Goal: Book appointment/travel/reservation

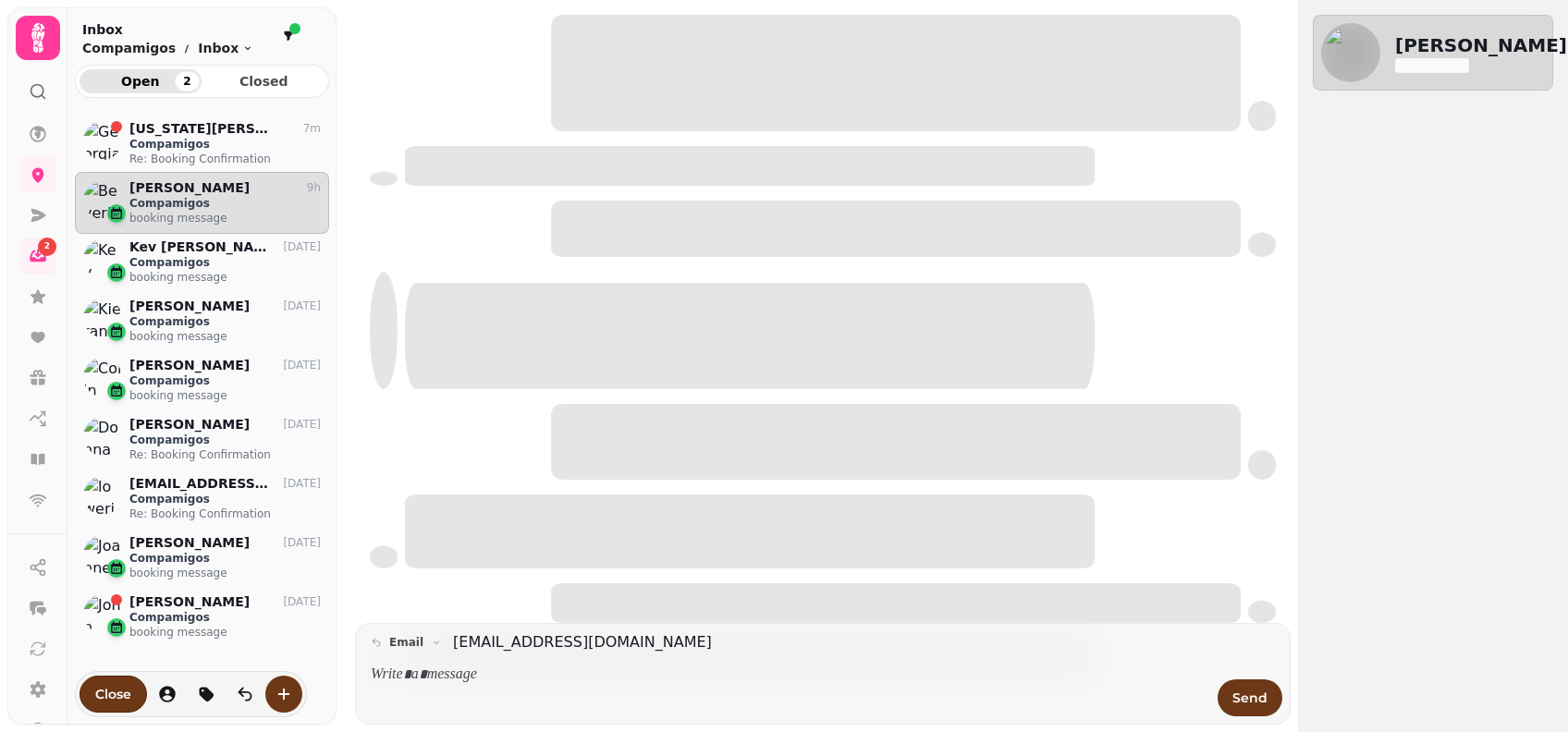
scroll to position [584, 235]
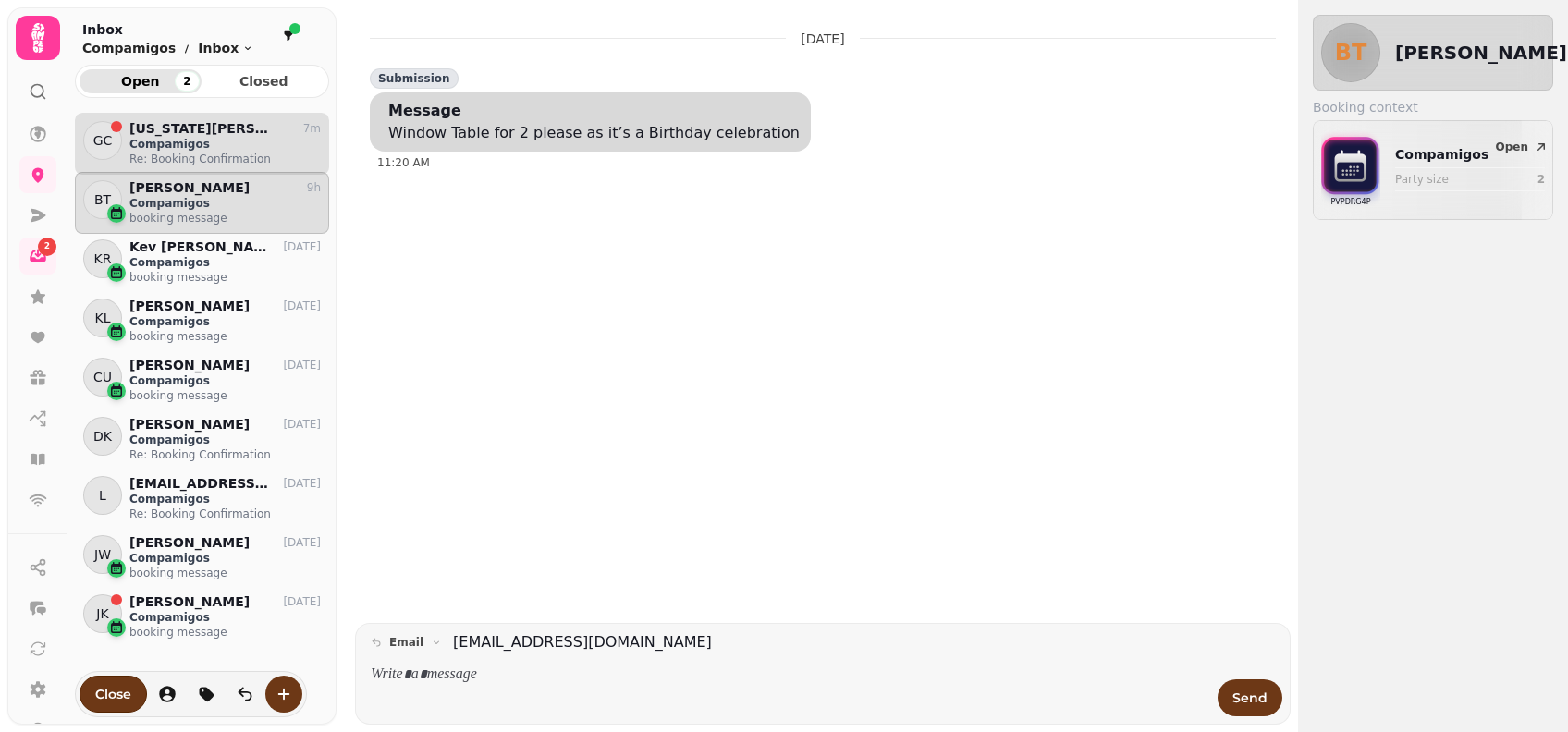
click at [142, 136] on p "Compamigos" at bounding box center [225, 144] width 191 height 15
click at [159, 200] on p "Compamigos" at bounding box center [225, 204] width 191 height 15
click at [210, 126] on p "[US_STATE][PERSON_NAME]" at bounding box center [201, 129] width 143 height 16
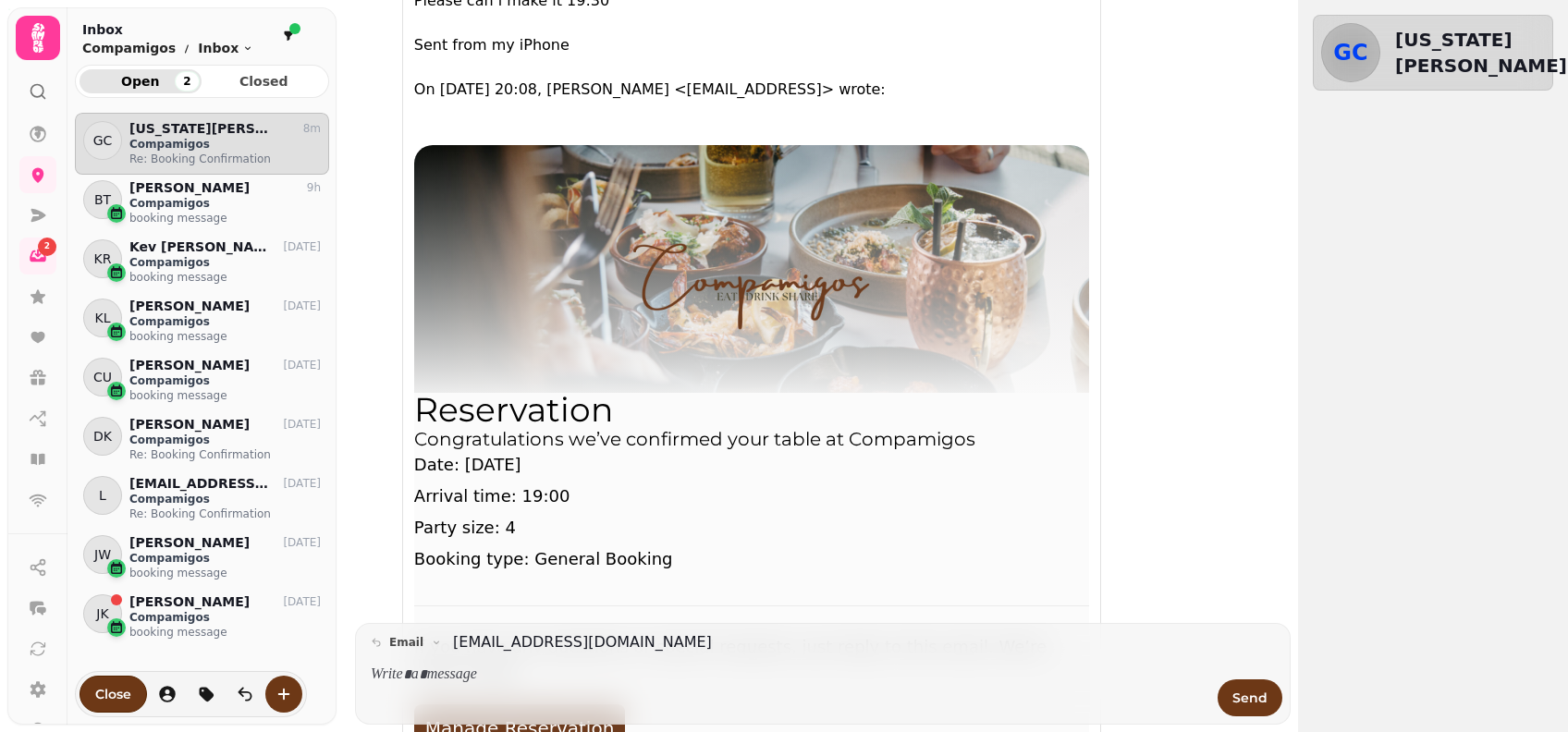
scroll to position [142, 0]
click at [44, 455] on icon at bounding box center [37, 459] width 14 height 11
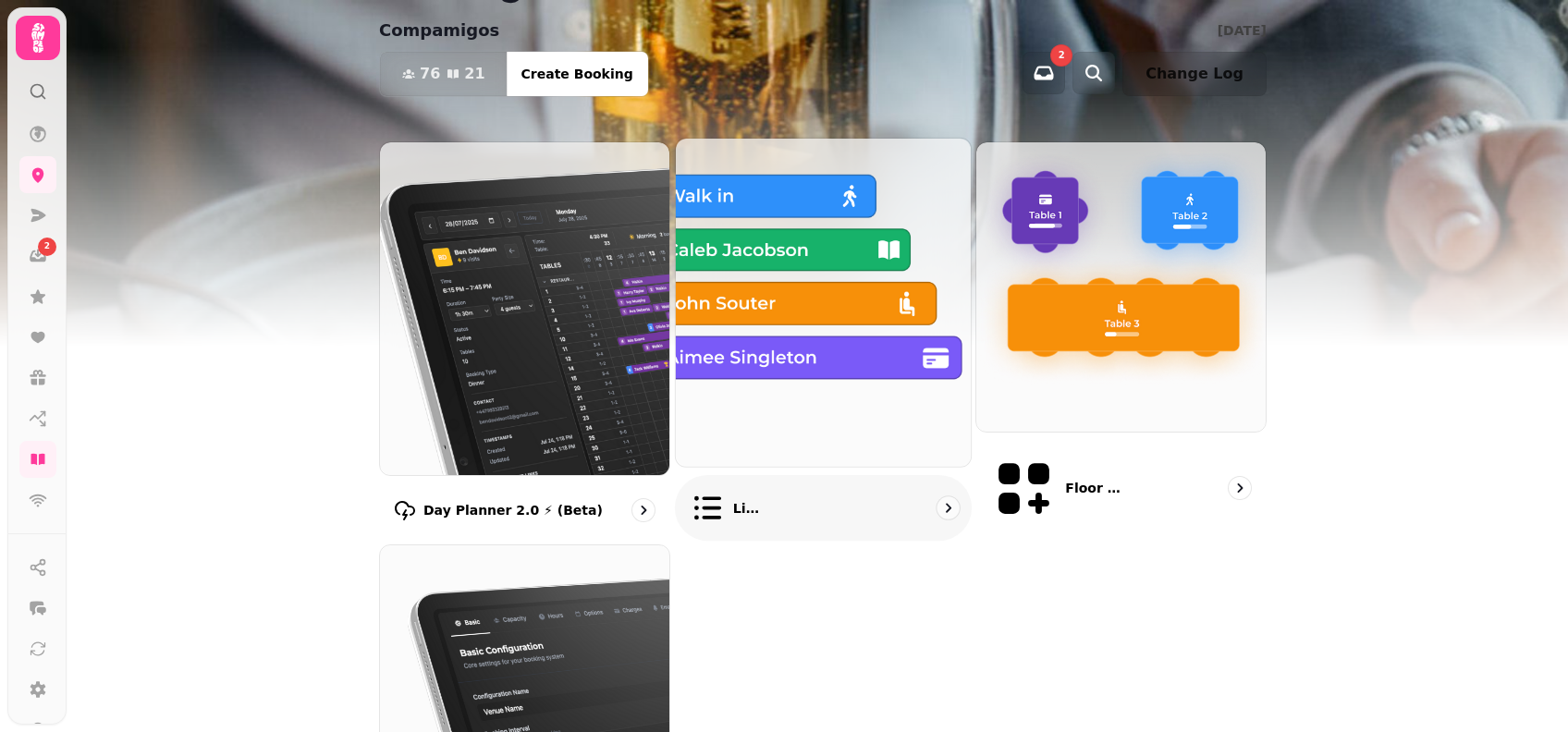
scroll to position [123, 0]
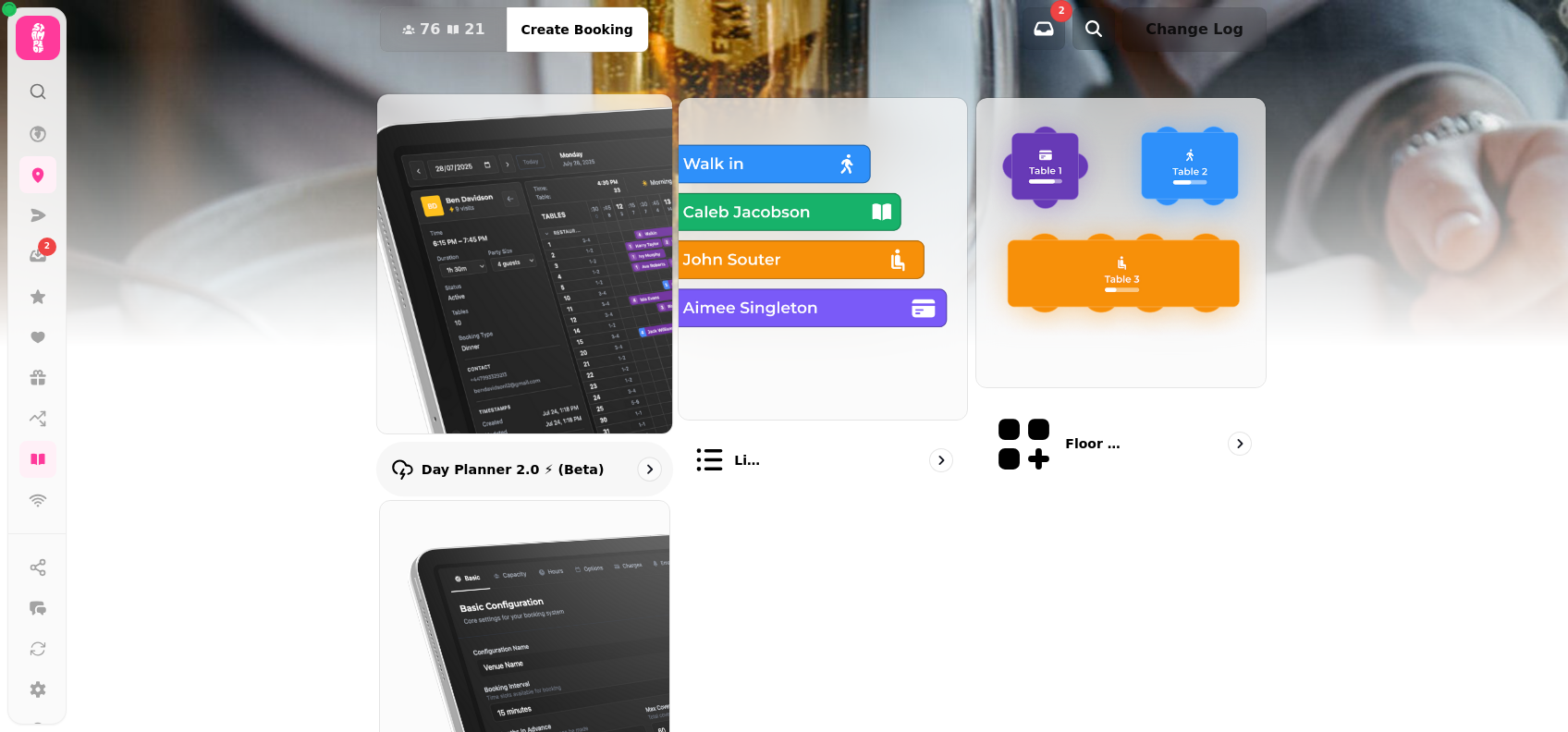
click at [592, 284] on img at bounding box center [525, 263] width 325 height 373
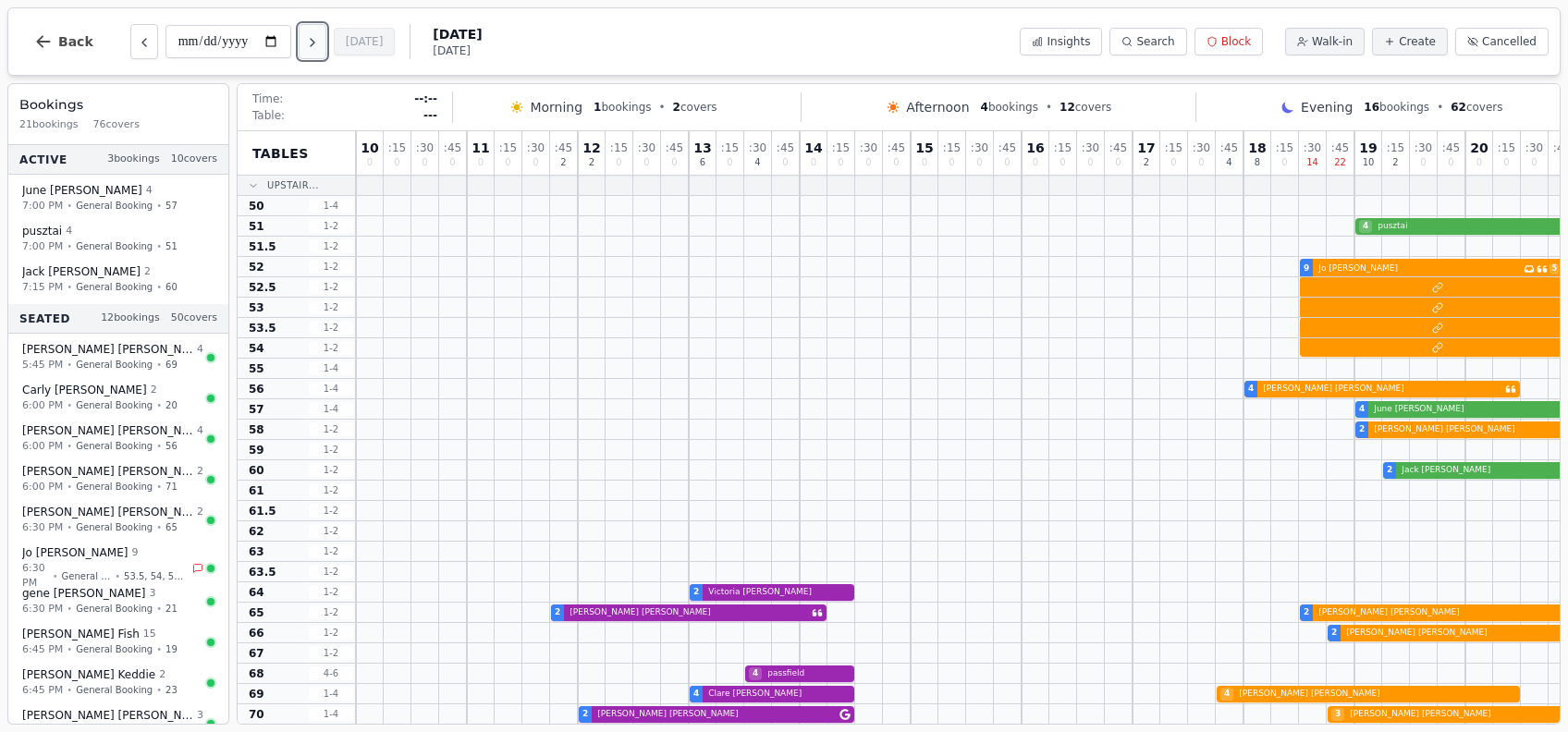
click at [314, 49] on icon "Next day" at bounding box center [312, 43] width 15 height 15
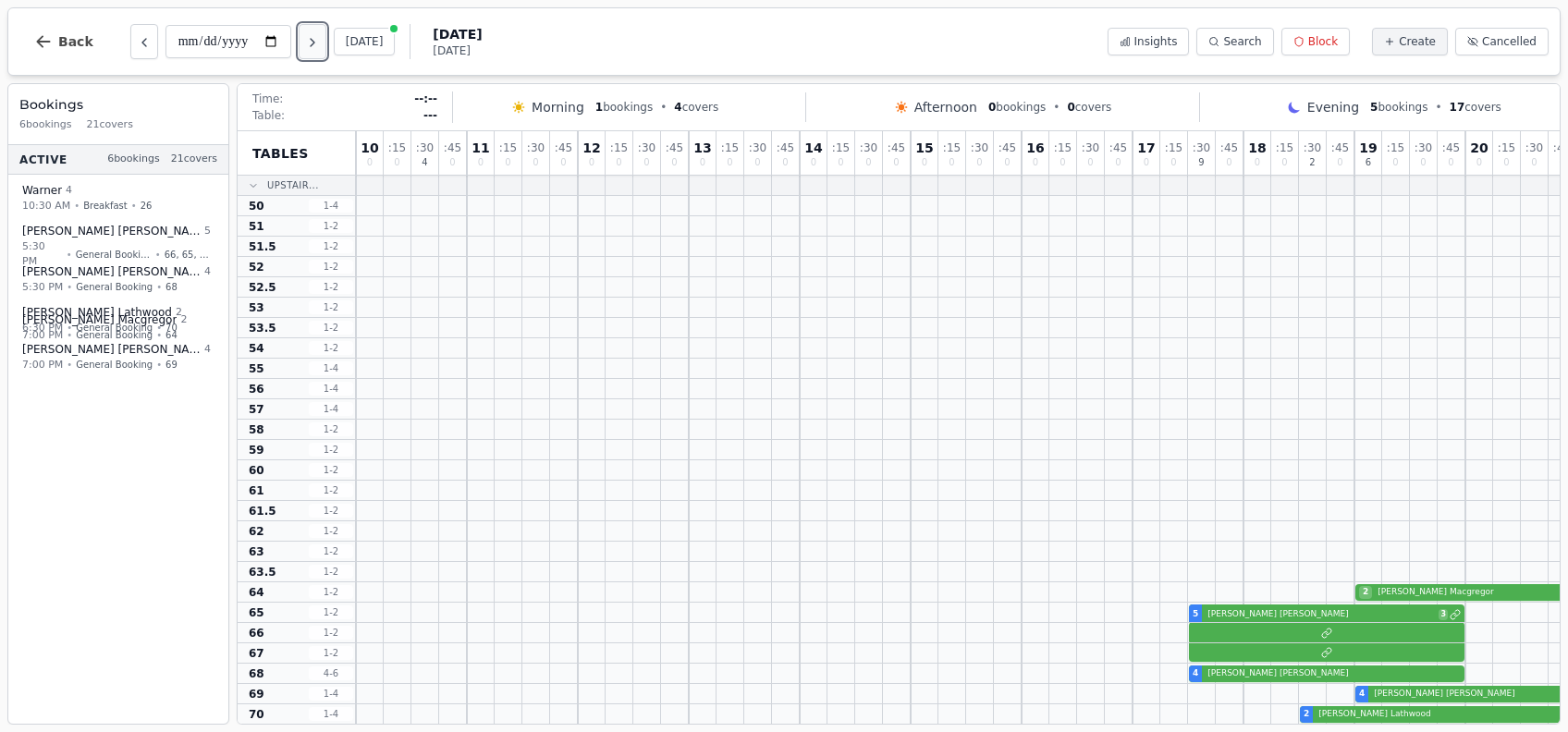
click at [320, 54] on button "Next day" at bounding box center [312, 41] width 27 height 35
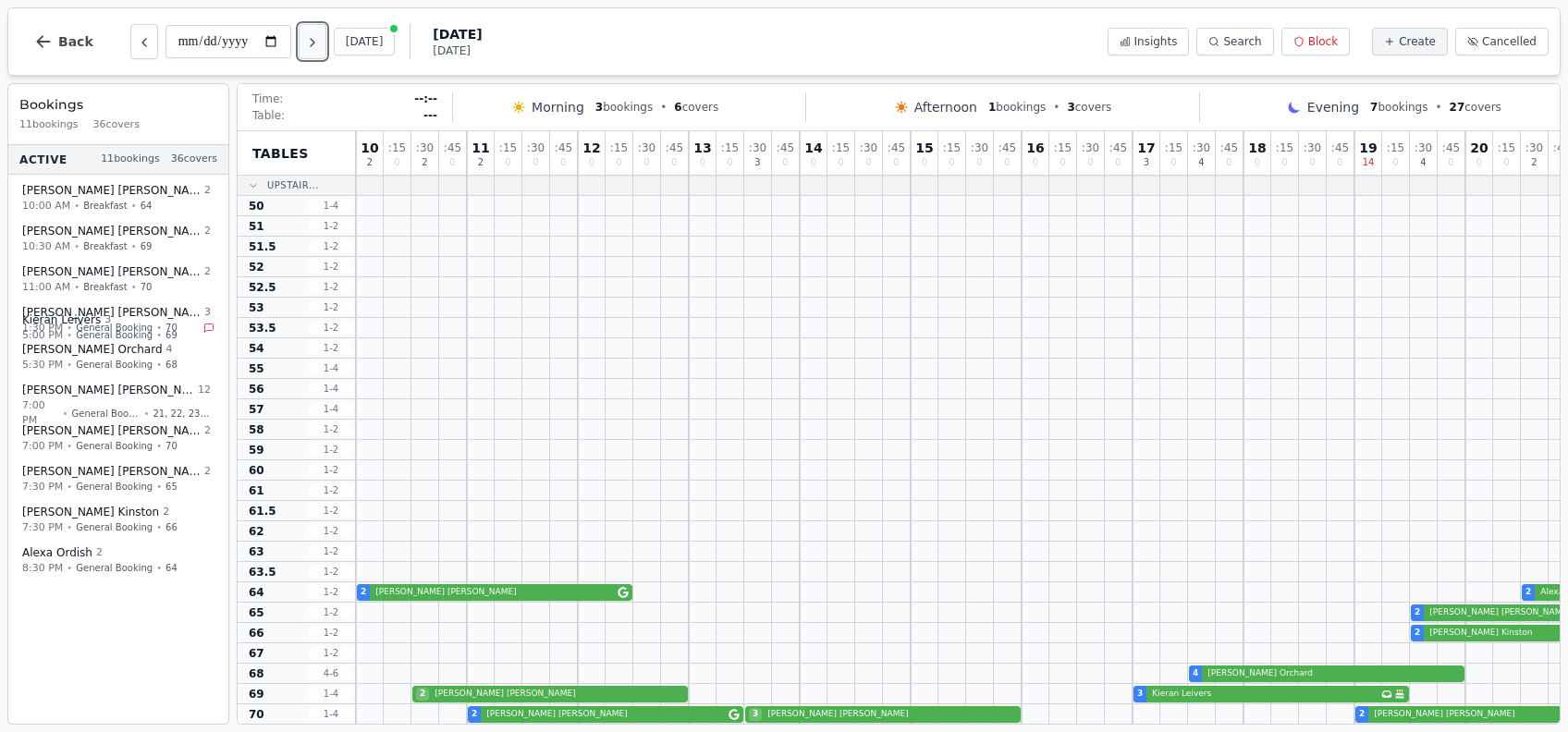
click at [320, 54] on button "Next day" at bounding box center [312, 41] width 27 height 35
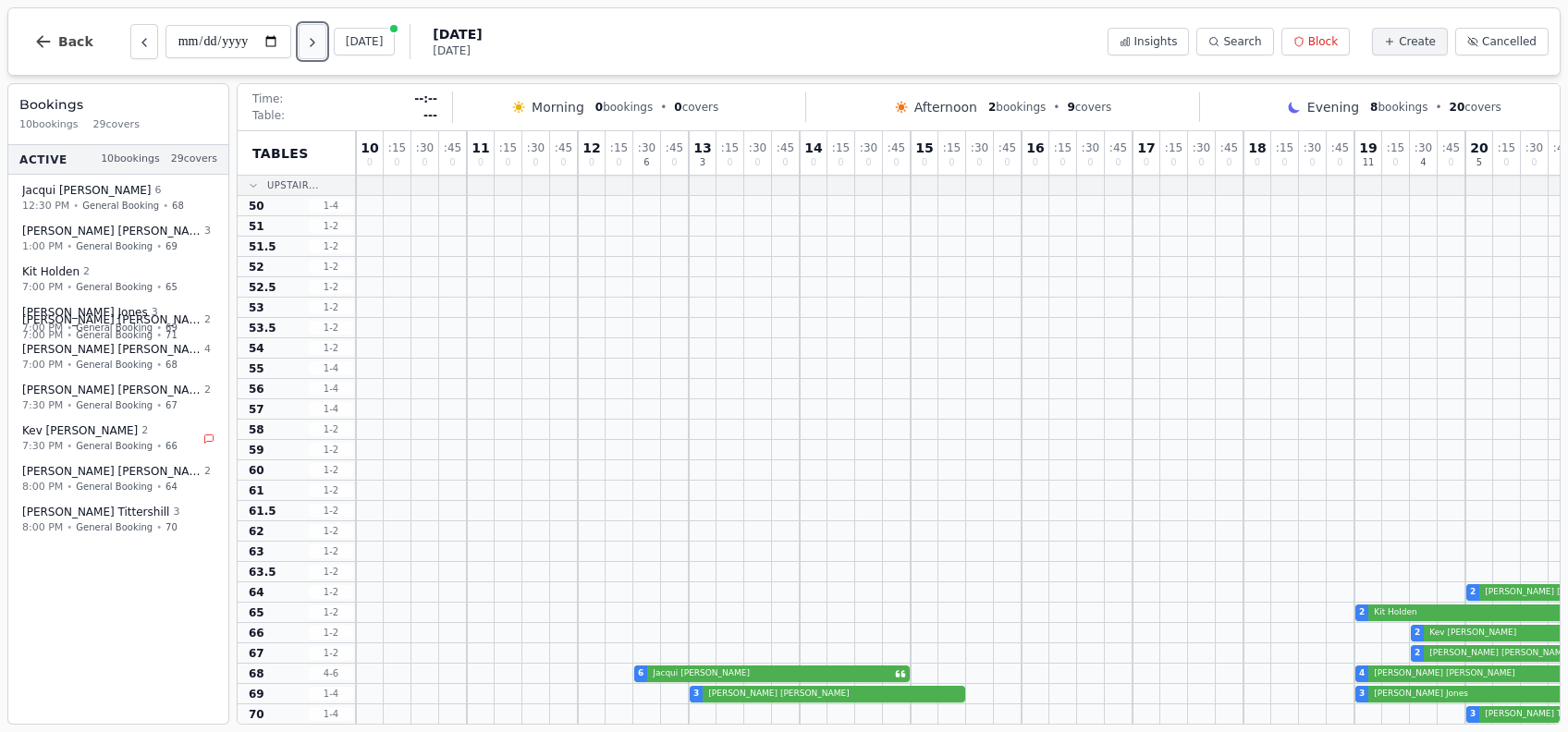
click at [320, 54] on button "Next day" at bounding box center [312, 41] width 27 height 35
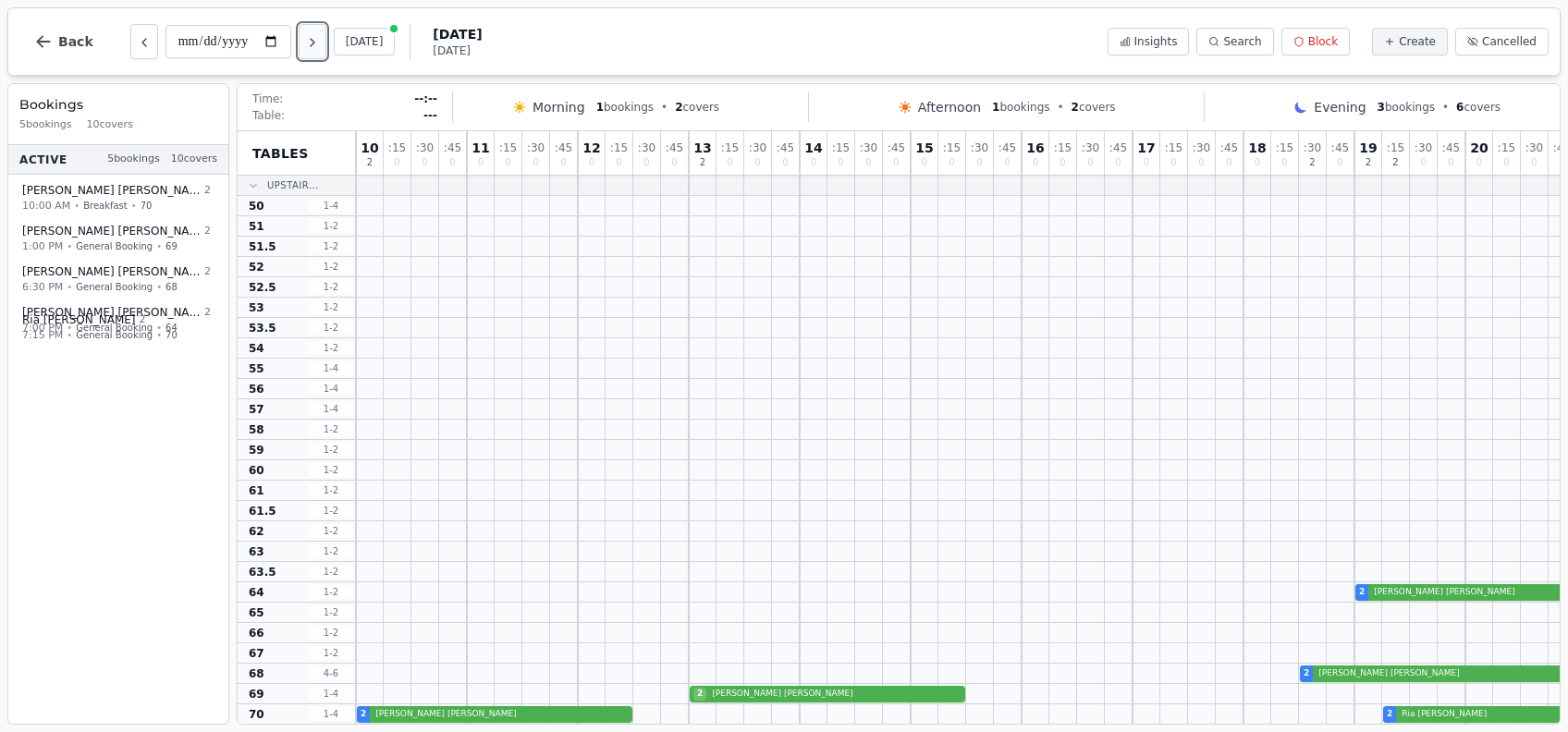
click at [320, 54] on button "Next day" at bounding box center [312, 41] width 27 height 35
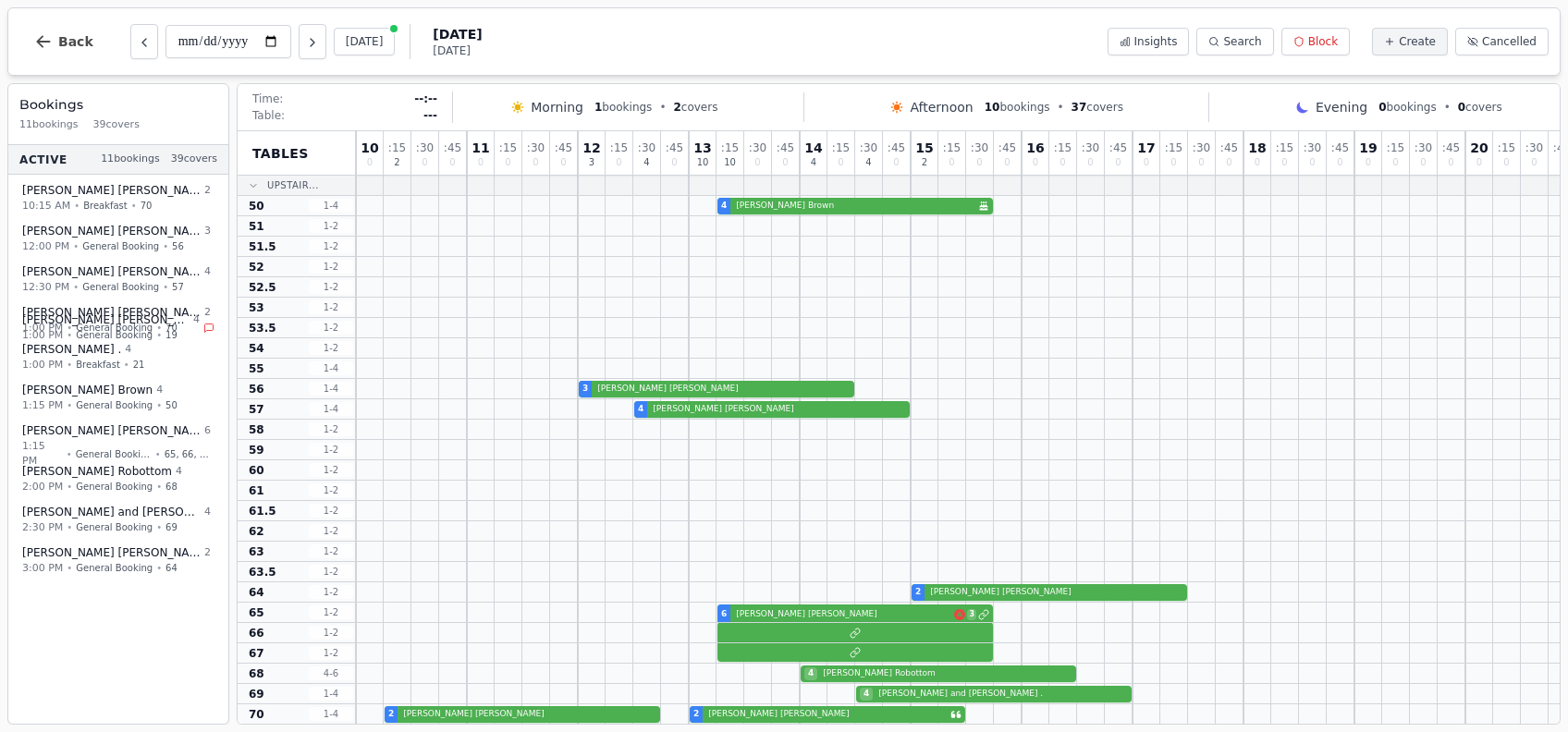
click at [324, 62] on div "**********" at bounding box center [250, 41] width 463 height 45
click at [322, 50] on button "Next day" at bounding box center [312, 41] width 27 height 35
type input "**********"
